Goal: Information Seeking & Learning: Learn about a topic

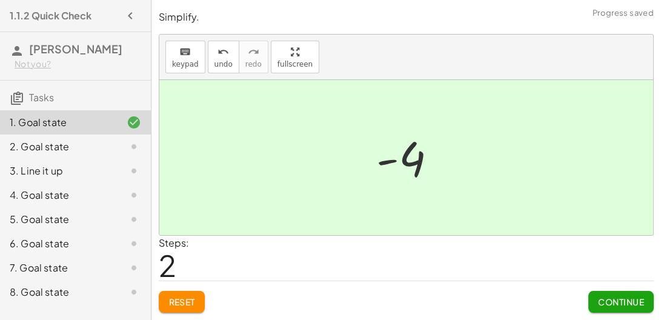
click at [62, 146] on div "2. Goal state" at bounding box center [59, 146] width 98 height 15
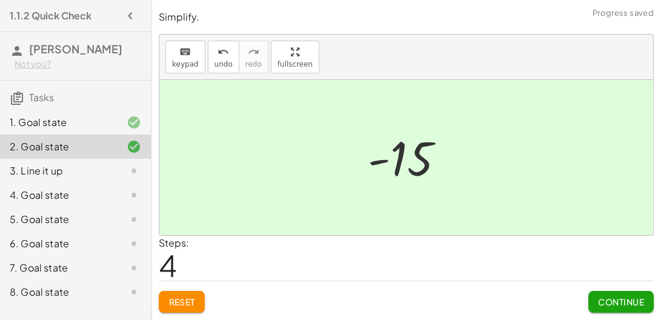
click at [39, 170] on div "3. Line it up" at bounding box center [59, 171] width 98 height 15
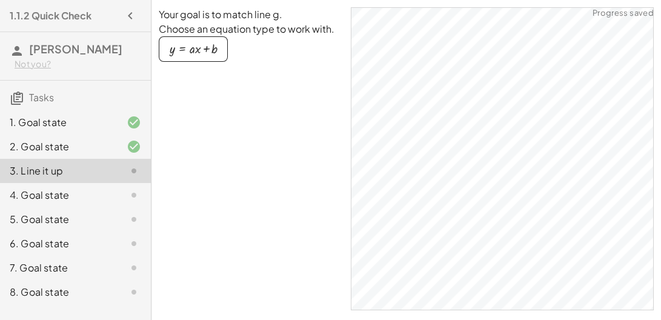
click at [39, 192] on div "4. Goal state" at bounding box center [59, 195] width 98 height 15
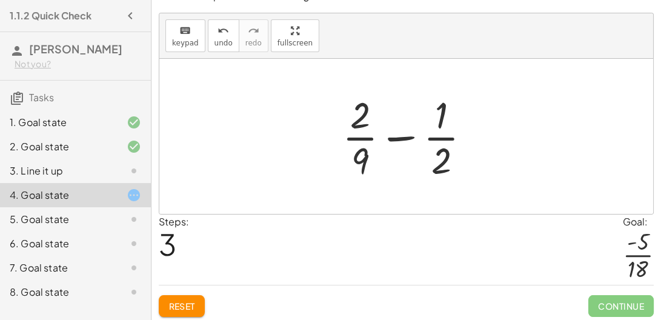
scroll to position [16, 0]
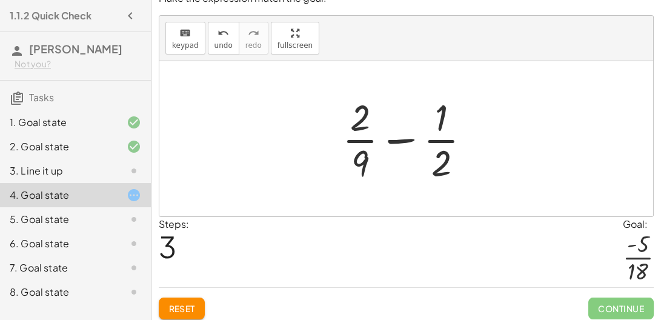
click at [636, 266] on div at bounding box center [638, 258] width 31 height 53
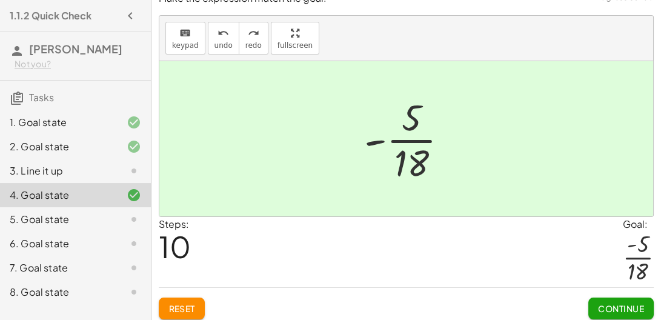
click at [79, 216] on div "5. Goal state" at bounding box center [59, 219] width 98 height 15
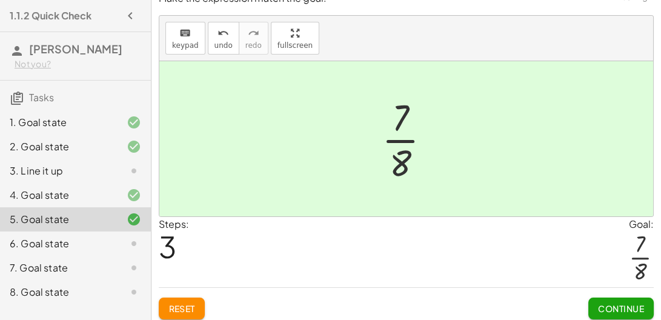
click at [61, 244] on div "6. Goal state" at bounding box center [59, 243] width 98 height 15
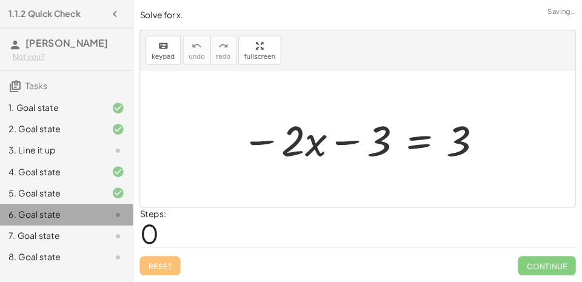
scroll to position [0, 0]
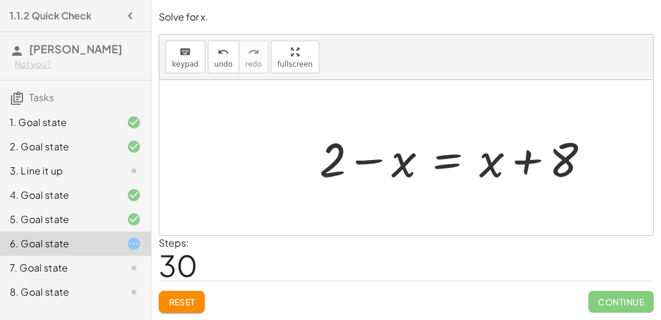
click at [184, 301] on span "Reset" at bounding box center [182, 301] width 27 height 11
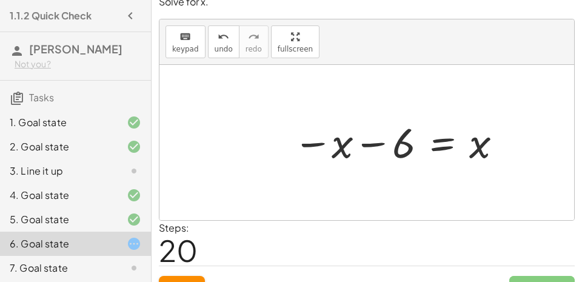
scroll to position [35, 0]
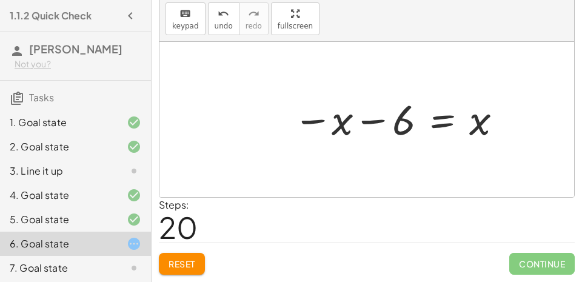
click at [445, 124] on div at bounding box center [371, 119] width 341 height 52
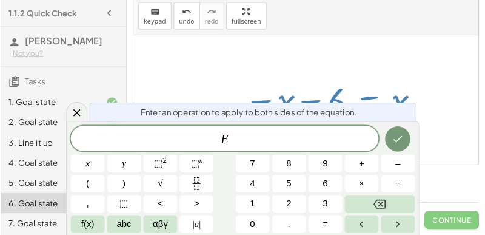
scroll to position [35, 0]
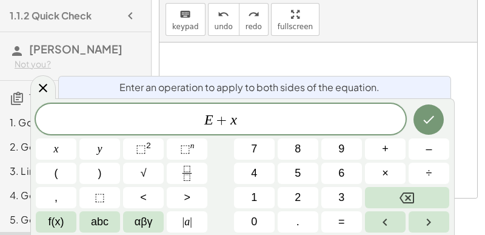
click at [437, 121] on button "Done" at bounding box center [428, 119] width 30 height 30
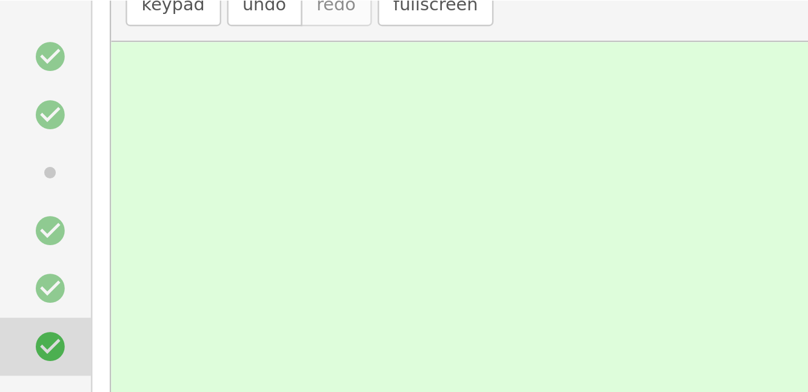
scroll to position [0, 0]
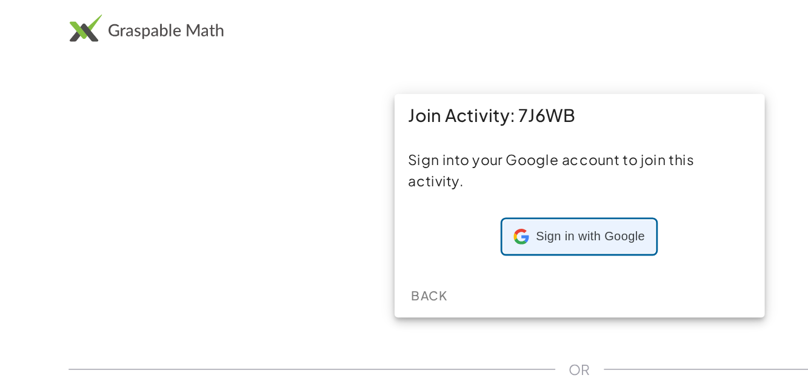
click at [415, 171] on div "Sign in with Google Sign in with Google. Opens in new tab" at bounding box center [404, 164] width 92 height 23
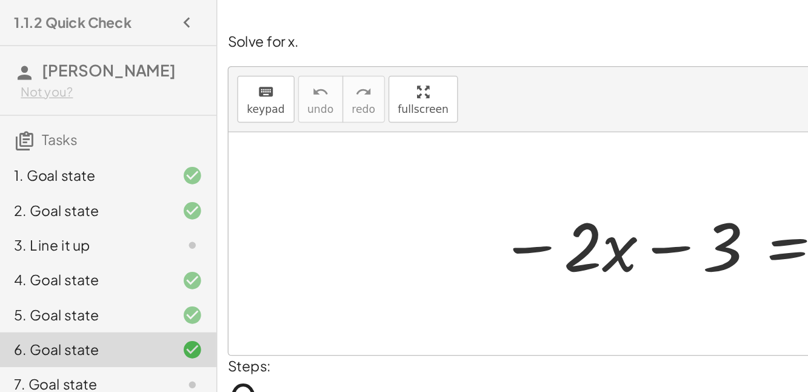
click at [67, 263] on div "7. Goal state" at bounding box center [59, 268] width 98 height 15
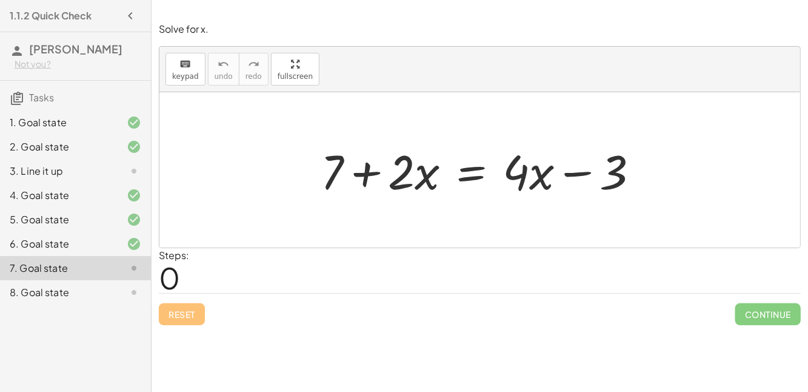
click at [477, 178] on div at bounding box center [485, 170] width 340 height 62
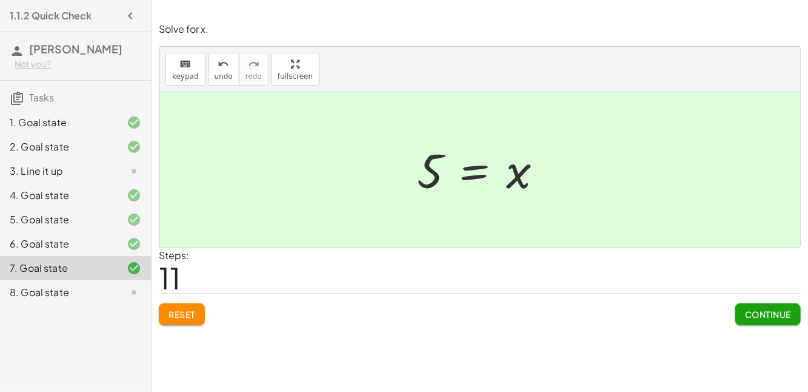
click at [61, 293] on div "8. Goal state" at bounding box center [59, 292] width 98 height 15
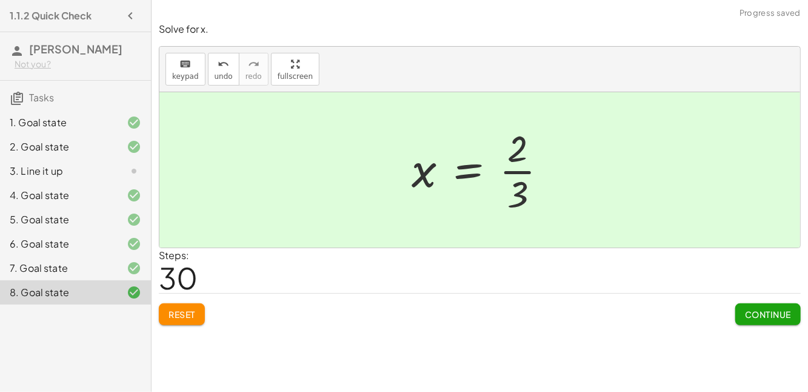
click at [760, 314] on span "Continue" at bounding box center [768, 314] width 46 height 11
